Goal: Check status

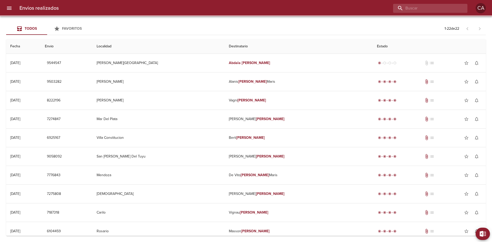
click at [426, 8] on input "buscar" at bounding box center [426, 8] width 66 height 9
paste input "SIERRA PAMPA VII FIDEICOMISO (592211)"
type input "SIERRA PAMPA VII FIDEICOMISO (592211)"
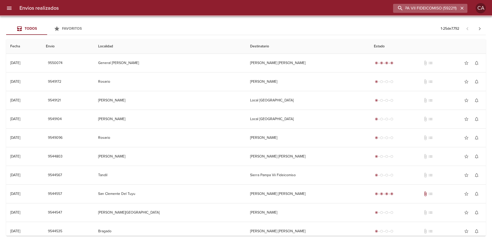
click at [422, 8] on input "SIERRA PAMPA VII FIDEICOMISO (592211)" at bounding box center [426, 8] width 66 height 9
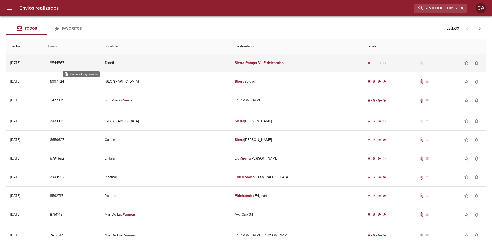
click at [64, 62] on span "9544567" at bounding box center [57, 63] width 14 height 6
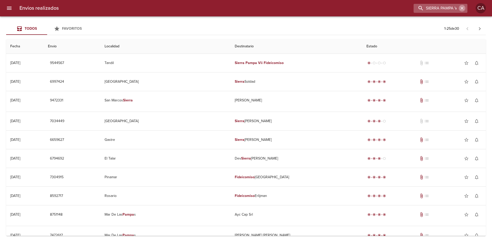
click at [461, 9] on icon "button" at bounding box center [461, 8] width 3 height 3
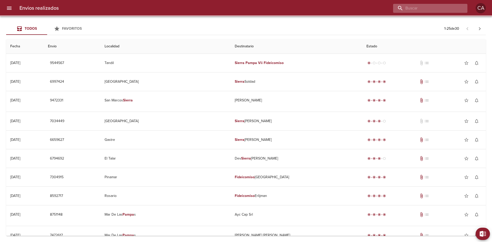
click at [446, 8] on input "buscar" at bounding box center [426, 8] width 66 height 9
paste input "[PERSON_NAME]"
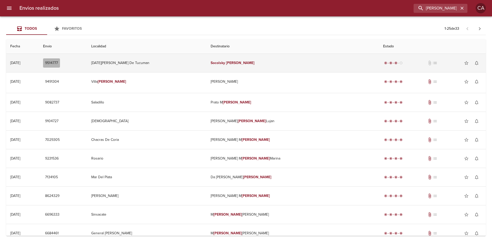
click at [58, 62] on span "9514777" at bounding box center [51, 63] width 13 height 6
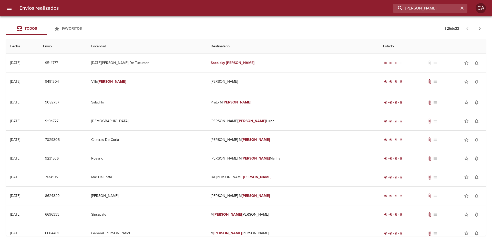
drag, startPoint x: 455, startPoint y: 9, endPoint x: 331, endPoint y: 6, distance: 123.7
click at [333, 6] on div "[PERSON_NAME]" at bounding box center [265, 8] width 404 height 9
paste input "[PERSON_NAME] [PERSON_NAME]"
type input "[PERSON_NAME] [PERSON_NAME]"
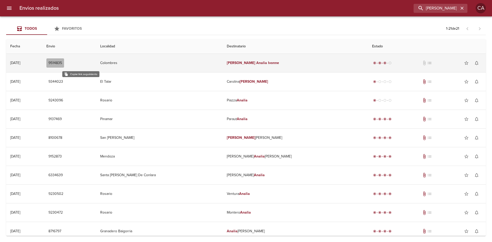
click at [62, 62] on span "9514835" at bounding box center [55, 63] width 14 height 6
